Goal: Task Accomplishment & Management: Manage account settings

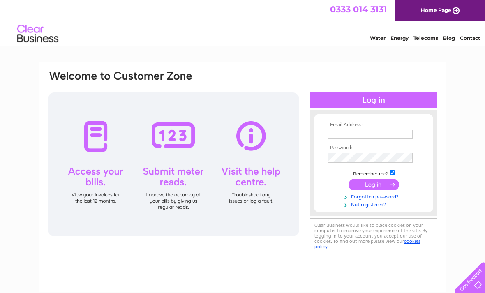
click at [380, 133] on input "text" at bounding box center [370, 134] width 85 height 9
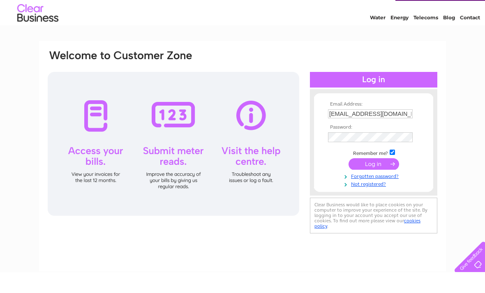
scroll to position [21, 0]
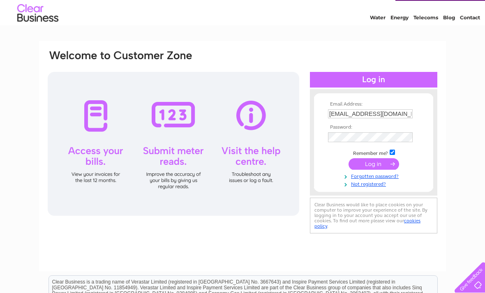
type input "viviennesillar@gmail.com"
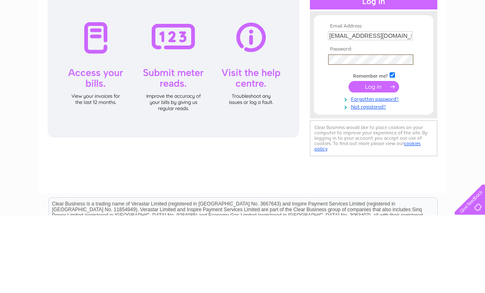
click at [372, 159] on input "submit" at bounding box center [374, 165] width 51 height 12
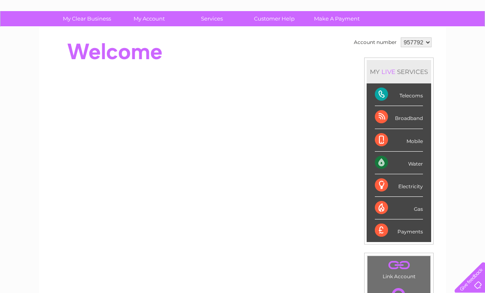
scroll to position [48, 0]
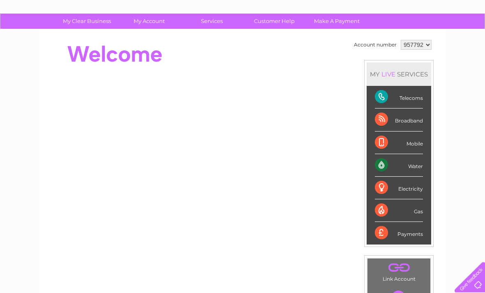
click at [412, 233] on div "Payments" at bounding box center [399, 233] width 48 height 22
click at [413, 166] on div "Water" at bounding box center [399, 166] width 48 height 23
click at [387, 234] on div "Payments" at bounding box center [399, 233] width 48 height 22
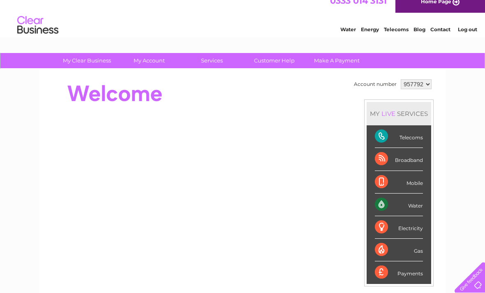
scroll to position [0, 0]
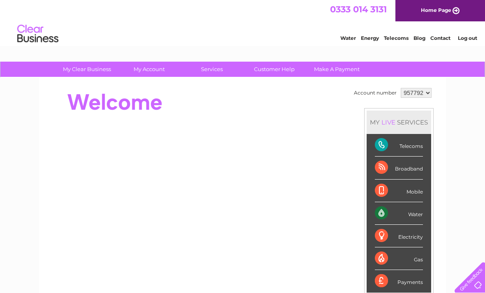
click at [423, 92] on select "957792" at bounding box center [416, 93] width 31 height 10
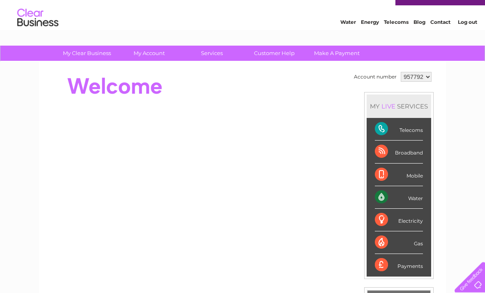
scroll to position [16, 0]
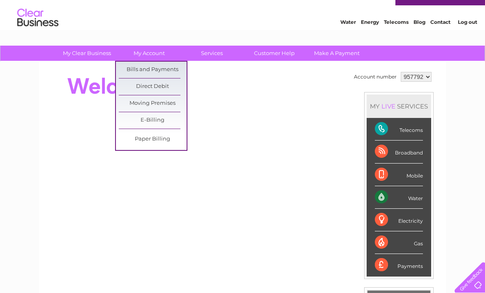
click at [155, 67] on link "Bills and Payments" at bounding box center [153, 70] width 68 height 16
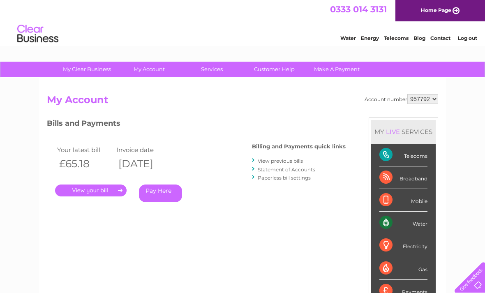
click at [95, 190] on link "." at bounding box center [91, 191] width 72 height 12
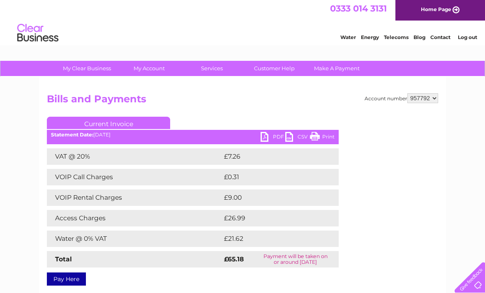
scroll to position [11, 0]
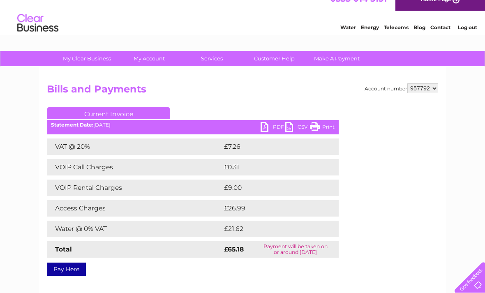
click at [266, 127] on link "PDF" at bounding box center [273, 128] width 25 height 12
